Goal: Information Seeking & Learning: Find specific fact

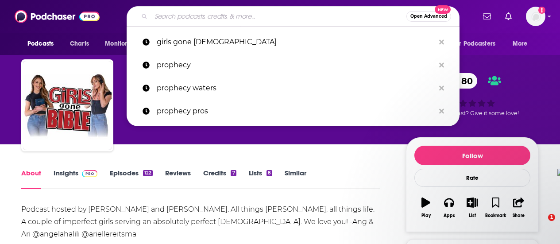
click at [174, 15] on input "Search podcasts, credits, & more..." at bounding box center [278, 16] width 255 height 14
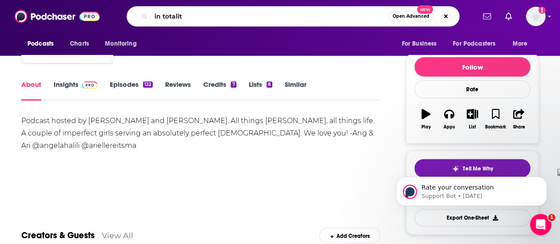
type input "in totality"
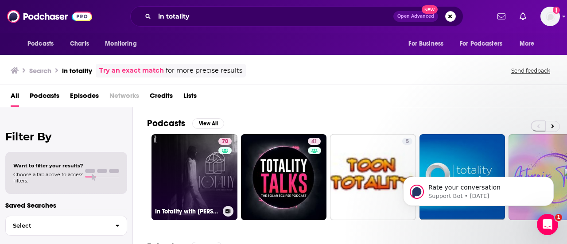
click at [185, 197] on link "70 In Totality with [PERSON_NAME]" at bounding box center [194, 177] width 86 height 86
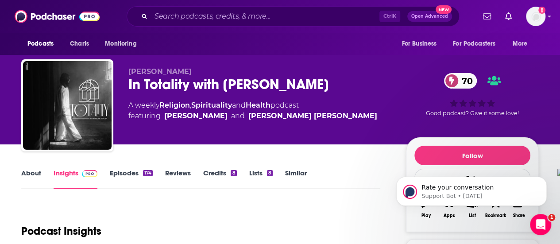
scroll to position [88, 0]
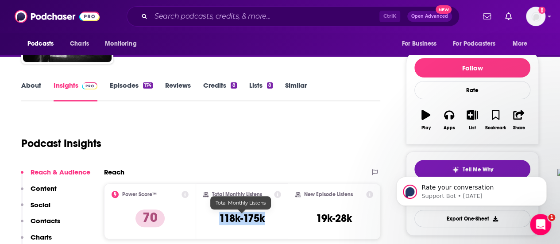
drag, startPoint x: 217, startPoint y: 217, endPoint x: 266, endPoint y: 222, distance: 48.9
click at [266, 222] on div "Total Monthly Listens 118k-175k" at bounding box center [242, 211] width 78 height 41
copy h3 "118k-175k"
